Goal: Transaction & Acquisition: Purchase product/service

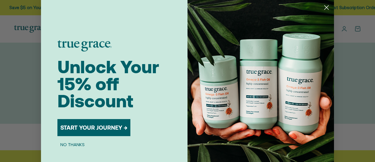
click at [326, 7] on circle "Close dialog" at bounding box center [327, 8] width 10 height 10
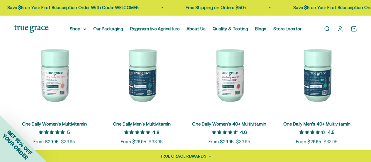
scroll to position [117, 0]
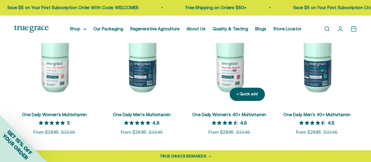
click at [228, 80] on img at bounding box center [229, 65] width 80 height 80
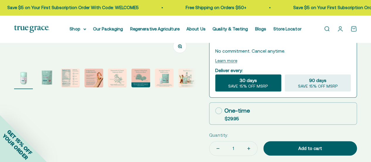
click at [65, 80] on img "Go to item 3" at bounding box center [70, 77] width 19 height 19
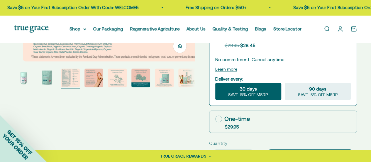
select select "3"
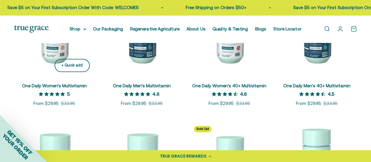
scroll to position [117, 0]
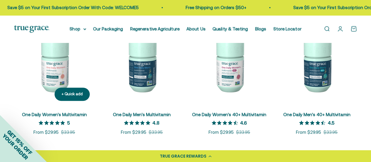
click at [53, 82] on img at bounding box center [54, 65] width 80 height 80
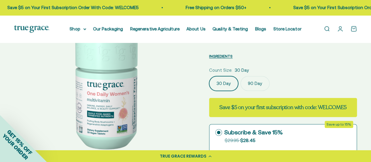
select select "3"
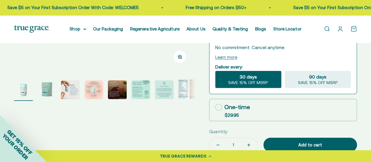
scroll to position [176, 0]
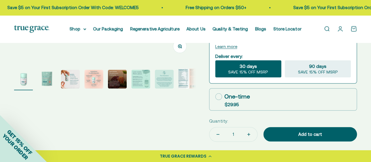
click at [179, 80] on img "Go to item 8" at bounding box center [187, 78] width 19 height 20
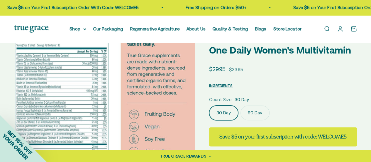
scroll to position [0, 0]
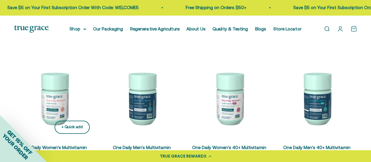
scroll to position [117, 0]
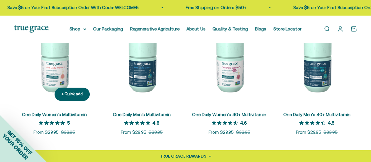
click at [57, 79] on img at bounding box center [54, 65] width 80 height 80
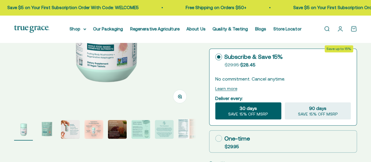
select select "3"
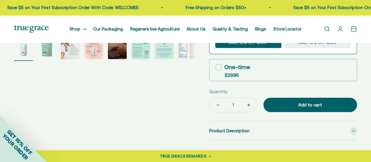
scroll to position [235, 0]
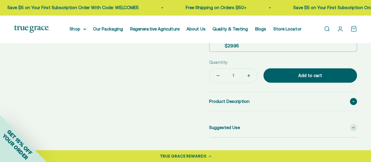
click at [221, 101] on span "Product Description" at bounding box center [229, 101] width 40 height 7
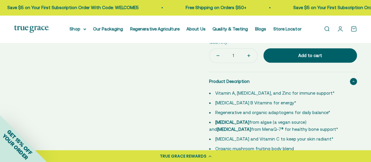
scroll to position [264, 0]
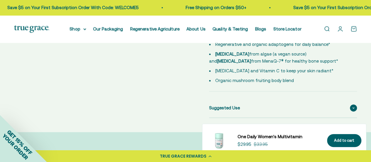
click at [261, 104] on div "Suggested Use" at bounding box center [283, 107] width 148 height 19
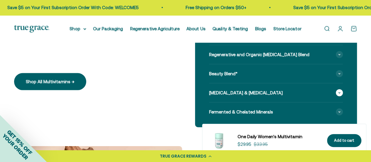
scroll to position [587, 0]
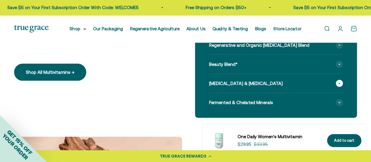
click at [269, 81] on div "Vitamin K2 & Vitamin D3" at bounding box center [276, 83] width 134 height 19
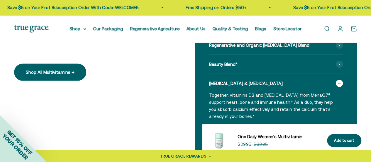
scroll to position [616, 0]
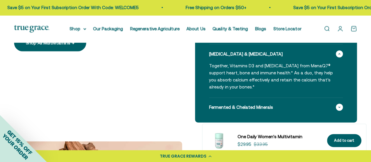
click at [275, 103] on div "Fermented & Chelated Minerals" at bounding box center [276, 107] width 134 height 19
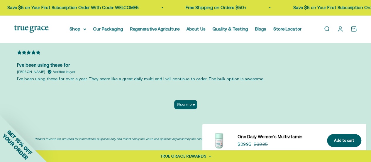
scroll to position [1496, 0]
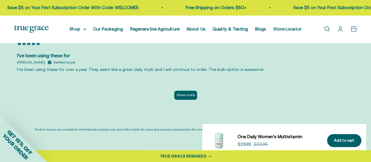
click at [187, 90] on button "Show more" at bounding box center [185, 94] width 23 height 9
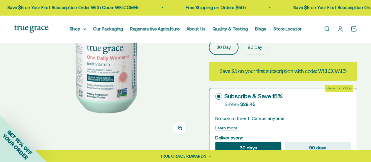
scroll to position [147, 0]
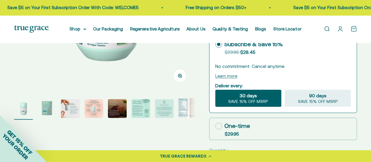
click at [185, 109] on img "Go to item 8" at bounding box center [187, 108] width 19 height 20
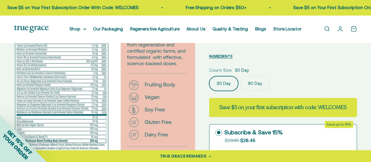
scroll to position [0, 0]
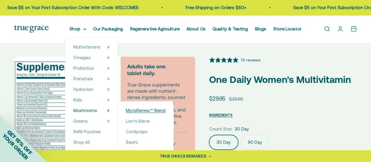
click at [132, 111] on span "MycoRenew™ Blend" at bounding box center [146, 110] width 40 height 5
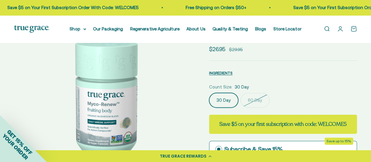
scroll to position [59, 0]
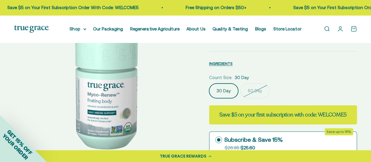
select select "3"
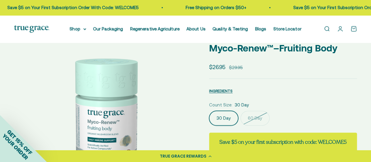
scroll to position [0, 0]
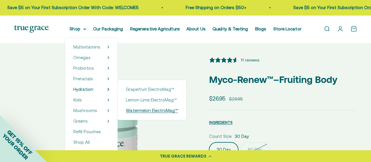
click at [131, 111] on span "Watermelon ElectroMag™" at bounding box center [152, 110] width 52 height 5
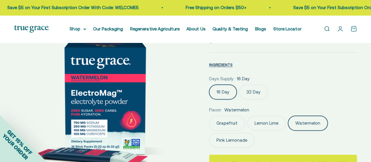
scroll to position [59, 0]
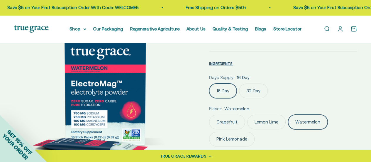
select select "3"
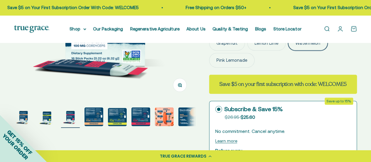
scroll to position [147, 0]
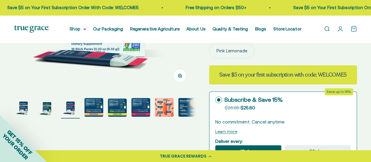
click at [94, 110] on img "Go to item 4" at bounding box center [93, 107] width 19 height 19
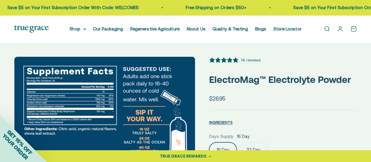
scroll to position [0, 0]
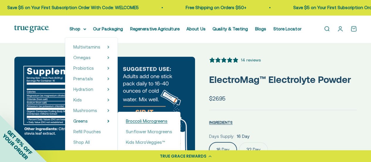
click at [132, 121] on span "Broccoli Microgreens" at bounding box center [147, 120] width 42 height 5
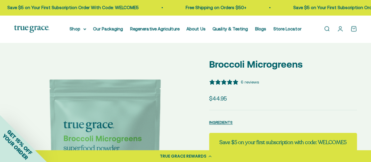
select select "3"
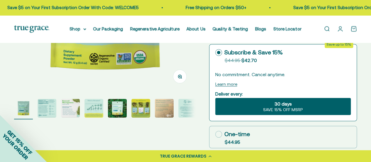
scroll to position [147, 0]
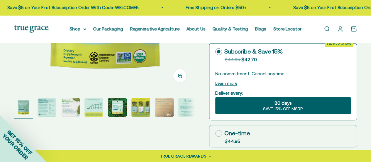
click at [50, 105] on img "Go to item 2" at bounding box center [47, 107] width 19 height 19
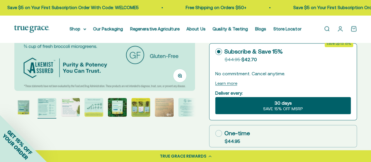
click at [69, 103] on img "Go to item 3" at bounding box center [70, 107] width 19 height 19
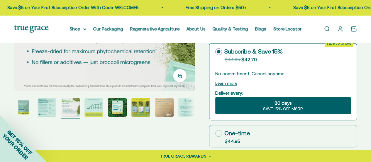
click at [94, 112] on img "Go to item 4" at bounding box center [93, 107] width 19 height 19
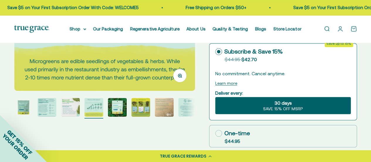
click at [116, 110] on img "Go to item 5" at bounding box center [117, 107] width 19 height 19
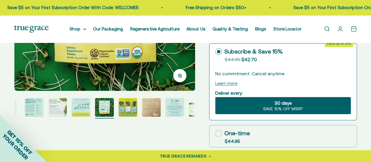
click at [127, 111] on img "Go to item 6" at bounding box center [127, 107] width 19 height 19
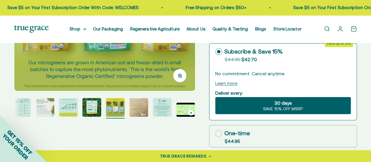
click at [158, 112] on img "Go to item 8" at bounding box center [162, 107] width 19 height 19
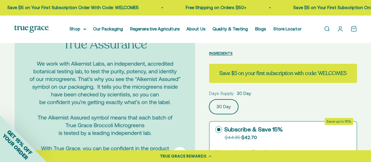
scroll to position [0, 0]
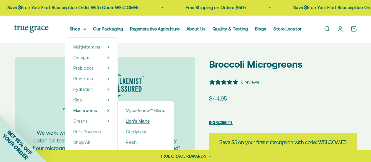
click at [134, 122] on span "Lion's Mane" at bounding box center [138, 120] width 24 height 5
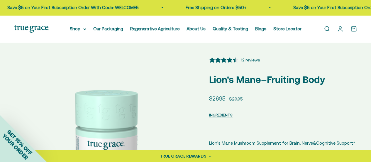
select select "3"
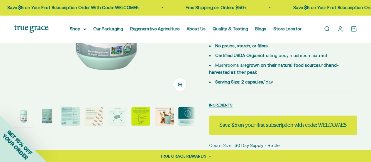
scroll to position [147, 0]
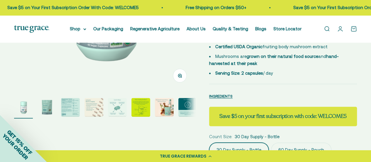
click at [43, 109] on img "Go to item 2" at bounding box center [47, 107] width 19 height 19
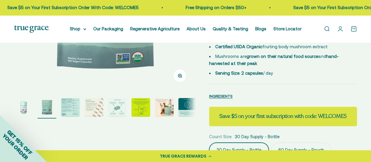
click at [95, 116] on img "Go to item 4" at bounding box center [93, 107] width 19 height 19
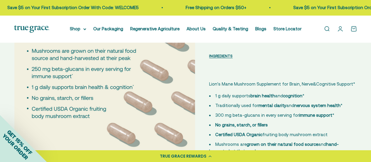
scroll to position [117, 0]
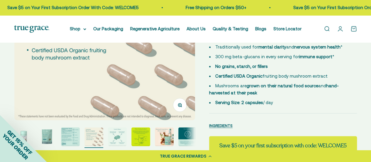
click at [162, 138] on img "Go to item 7" at bounding box center [164, 136] width 19 height 19
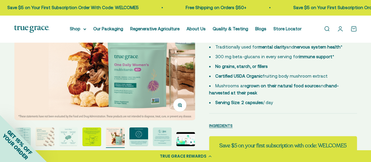
scroll to position [147, 0]
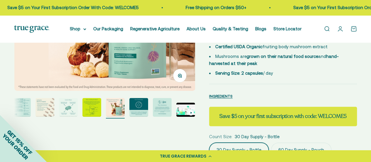
click at [164, 110] on img "Go to item 9" at bounding box center [162, 107] width 19 height 19
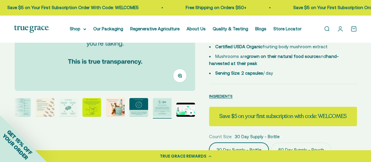
click at [138, 113] on img "Go to item 8" at bounding box center [138, 107] width 19 height 19
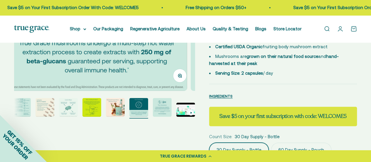
scroll to position [0, 1290]
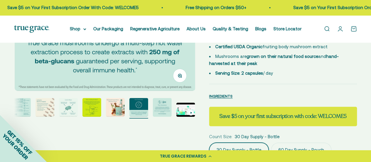
click at [120, 111] on img "Go to item 7" at bounding box center [115, 107] width 19 height 19
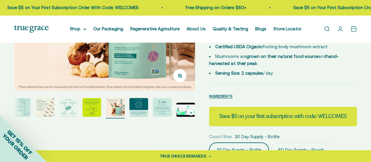
click at [96, 110] on img "Go to item 6" at bounding box center [91, 107] width 19 height 19
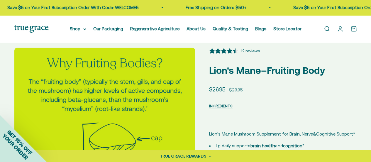
scroll to position [0, 0]
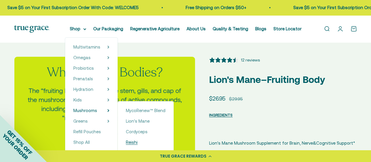
click at [135, 141] on span "Reishi" at bounding box center [132, 141] width 12 height 5
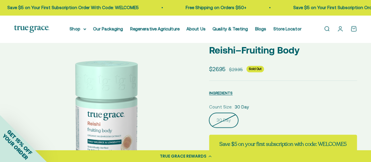
select select "3"
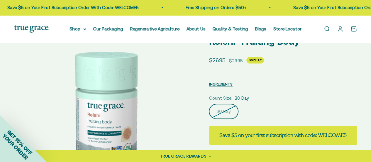
scroll to position [29, 0]
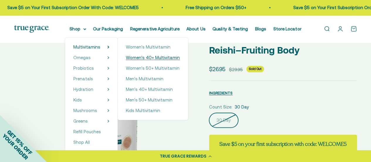
click at [136, 56] on span "Women's 40+ Multivitamin" at bounding box center [153, 57] width 54 height 5
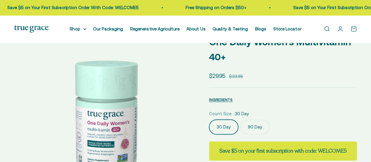
select select "3"
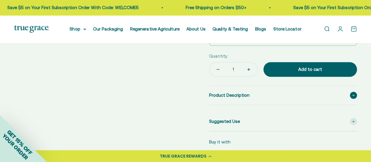
scroll to position [264, 0]
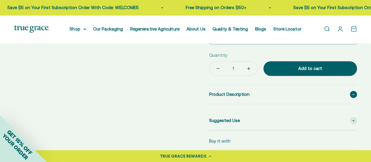
click at [237, 95] on span "Product Description" at bounding box center [229, 94] width 40 height 7
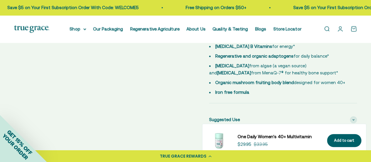
scroll to position [381, 0]
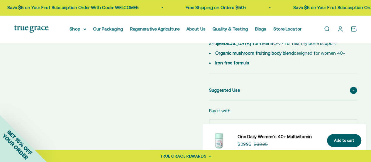
click at [287, 92] on div "Suggested Use" at bounding box center [283, 90] width 148 height 19
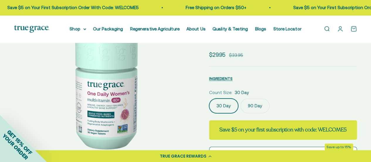
scroll to position [0, 0]
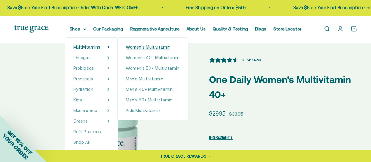
click at [136, 48] on span "Women's Multivitamin" at bounding box center [148, 46] width 45 height 5
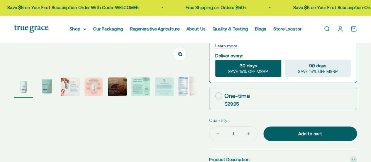
select select "3"
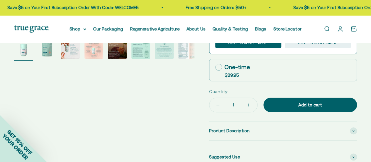
scroll to position [264, 0]
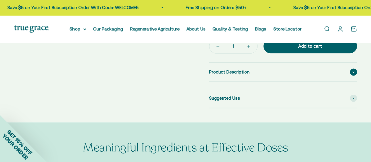
click at [222, 74] on span "Product Description" at bounding box center [229, 71] width 40 height 7
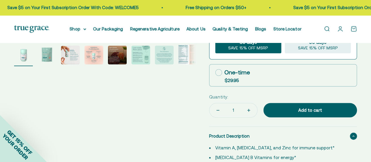
scroll to position [147, 0]
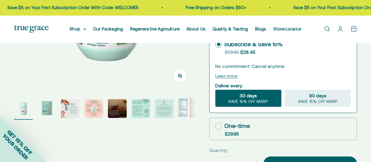
click at [184, 107] on img "Go to item 8" at bounding box center [187, 108] width 19 height 20
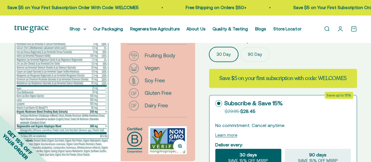
scroll to position [59, 0]
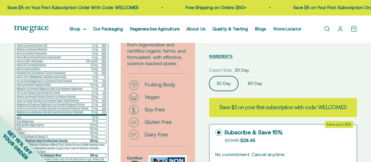
click at [257, 86] on label "90 Day" at bounding box center [254, 83] width 29 height 15
click at [209, 76] on input "90 Day" at bounding box center [209, 76] width 0 height 0
